Goal: Information Seeking & Learning: Learn about a topic

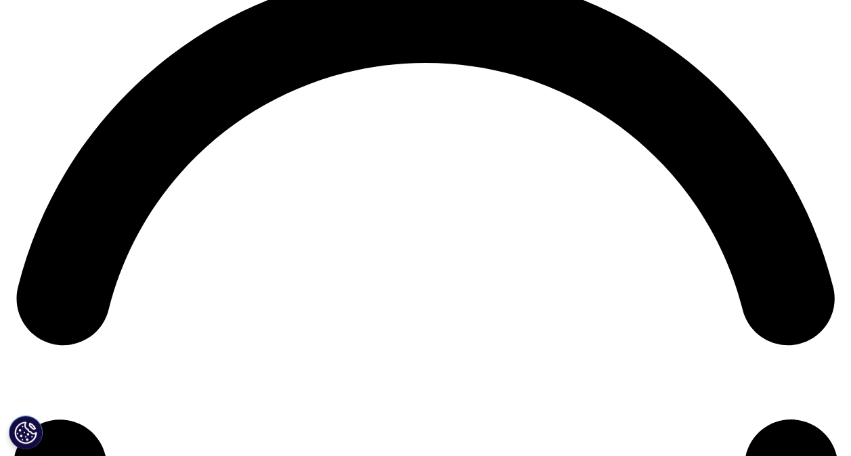
scroll to position [1803, 0]
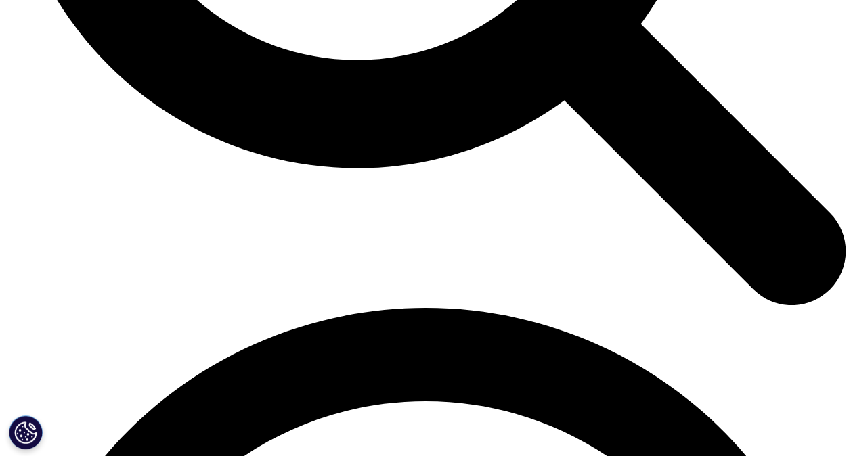
scroll to position [1435, 0]
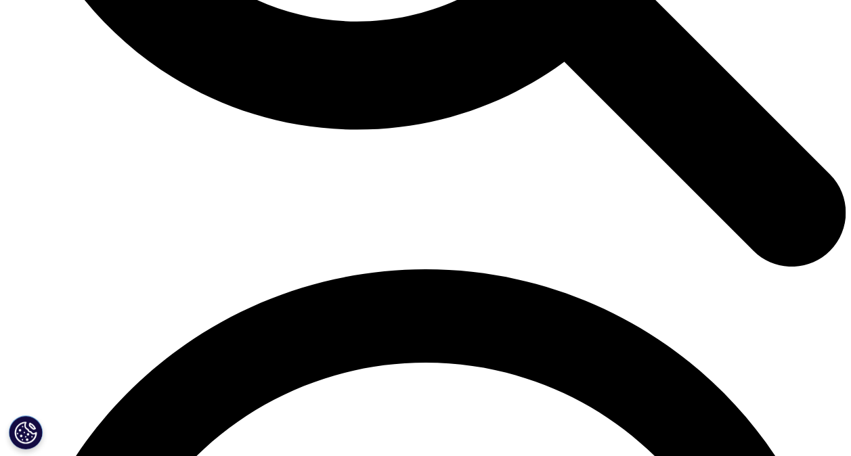
drag, startPoint x: 534, startPoint y: 164, endPoint x: 409, endPoint y: 241, distance: 146.1
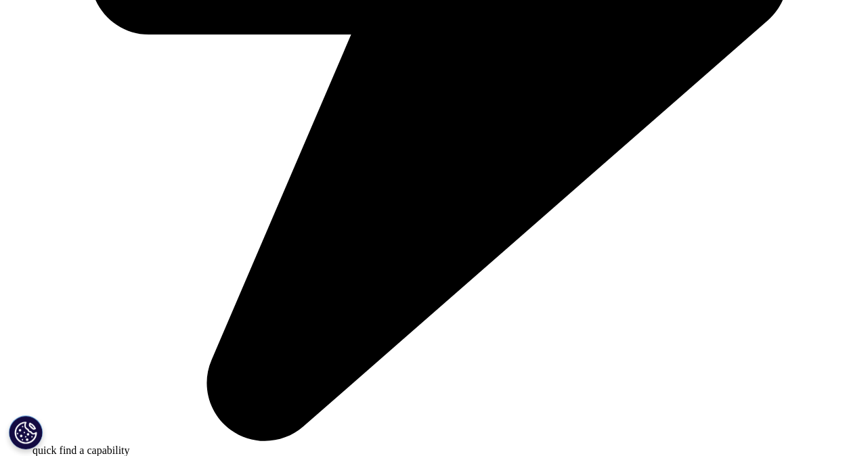
scroll to position [3668, 0]
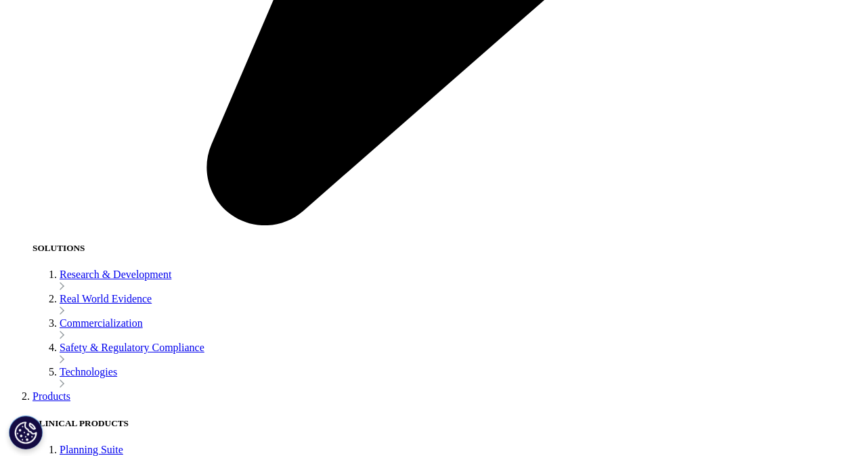
scroll to position [2165, 0]
